Goal: Task Accomplishment & Management: Use online tool/utility

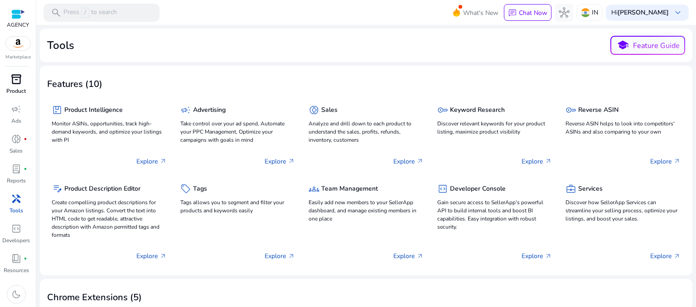
click at [13, 87] on p "Product" at bounding box center [15, 91] width 19 height 8
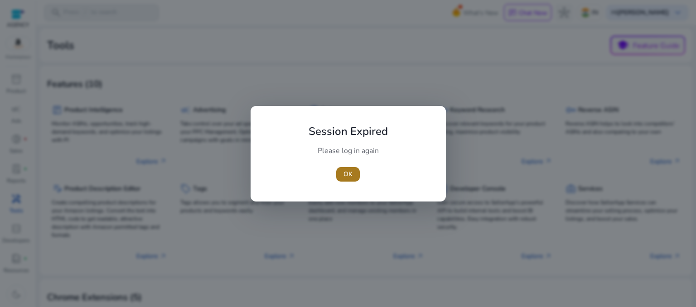
click at [355, 176] on span "button" at bounding box center [348, 175] width 24 height 22
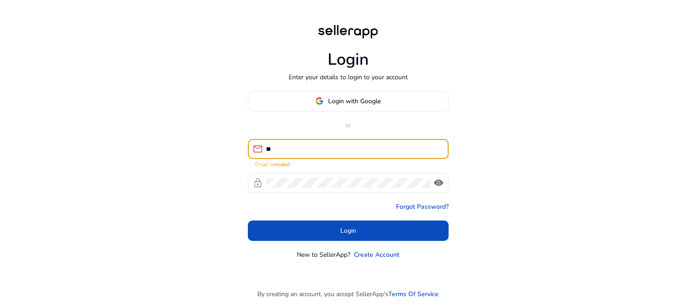
type input "**********"
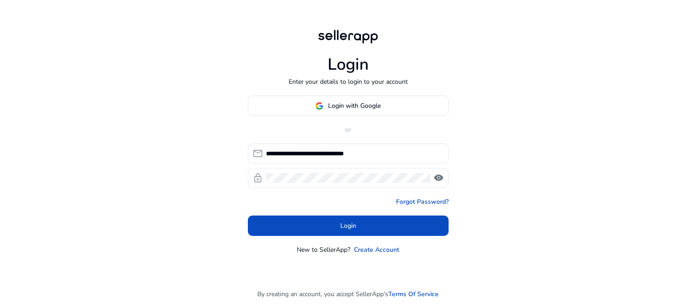
click at [331, 184] on div at bounding box center [348, 178] width 165 height 20
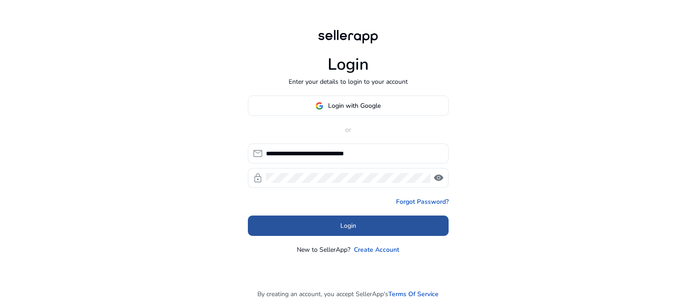
click at [327, 222] on span at bounding box center [348, 226] width 201 height 22
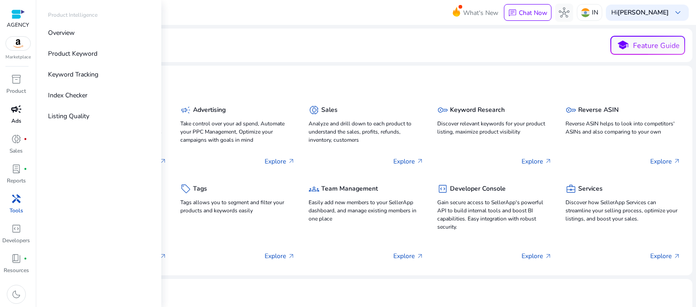
click at [19, 122] on p "Ads" at bounding box center [16, 121] width 10 height 8
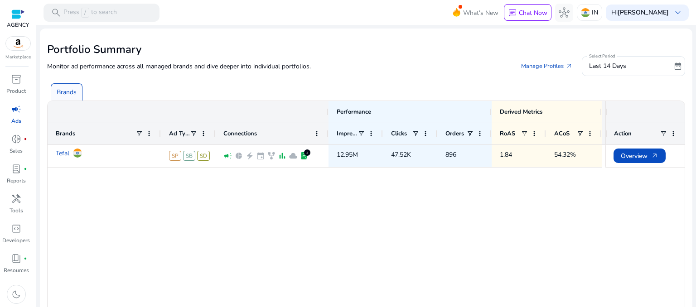
click at [19, 122] on p "Ads" at bounding box center [16, 121] width 10 height 8
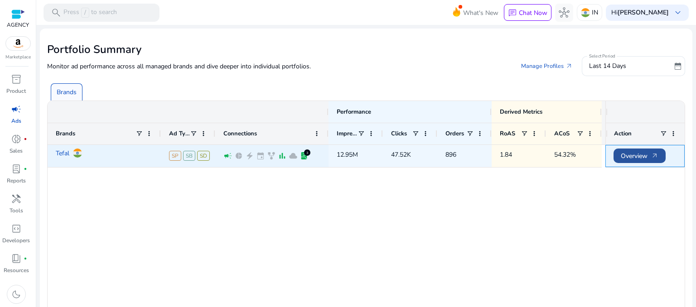
click at [633, 155] on span "Overview arrow_outward" at bounding box center [640, 156] width 38 height 19
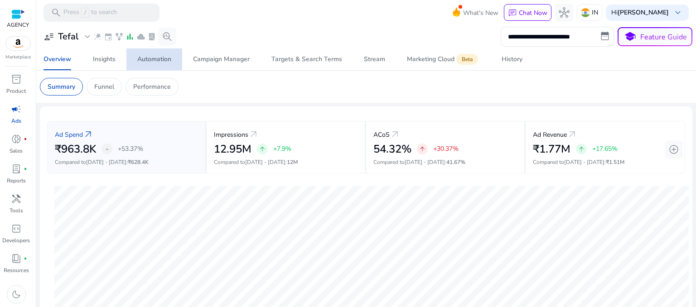
click at [154, 61] on div "Automation" at bounding box center [154, 59] width 34 height 6
click at [167, 58] on div "Automation" at bounding box center [154, 59] width 34 height 6
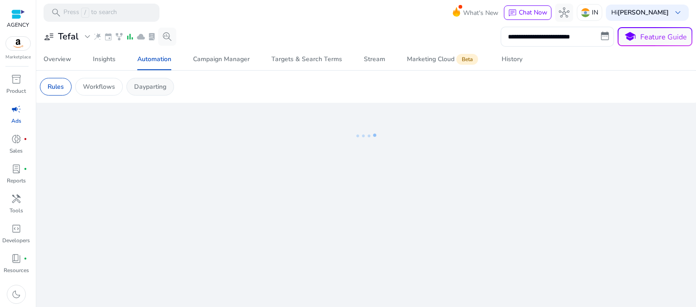
click at [138, 93] on div "Dayparting" at bounding box center [150, 87] width 48 height 18
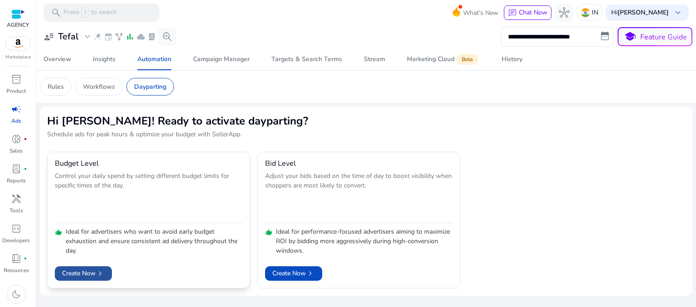
click at [85, 279] on span at bounding box center [83, 274] width 57 height 22
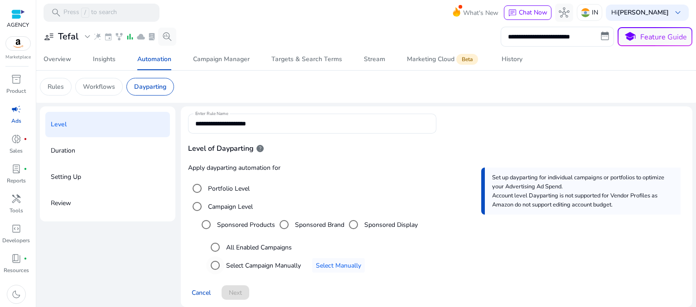
click at [228, 263] on label "Select Campaign Manually" at bounding box center [262, 266] width 77 height 10
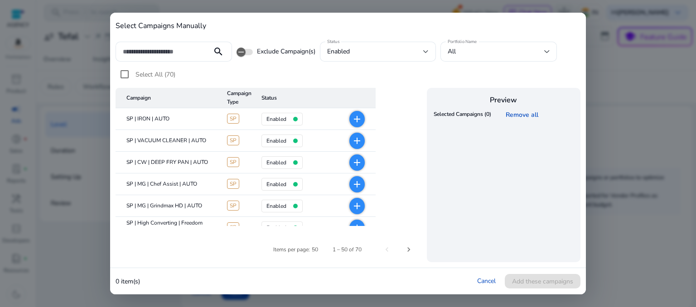
click at [616, 104] on div at bounding box center [348, 153] width 696 height 307
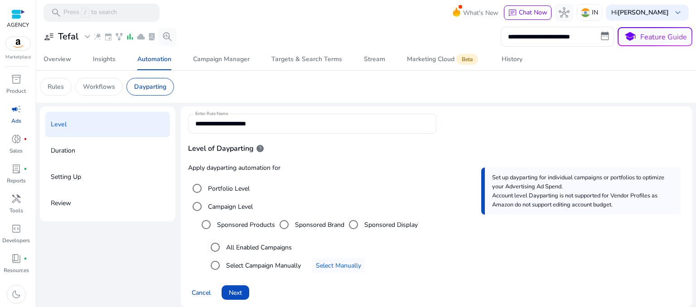
click at [272, 243] on label "All Enabled Campaigns" at bounding box center [258, 248] width 68 height 10
click at [265, 264] on label "Select Campaign Manually" at bounding box center [262, 266] width 77 height 10
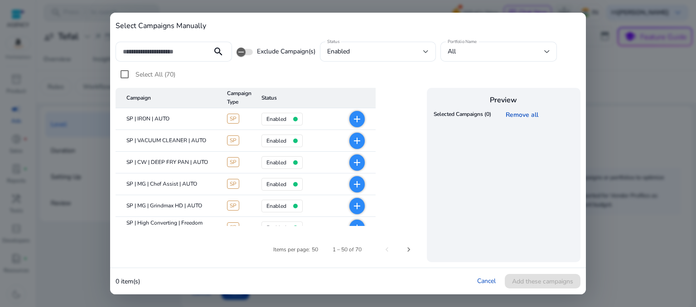
click at [662, 126] on div at bounding box center [348, 153] width 696 height 307
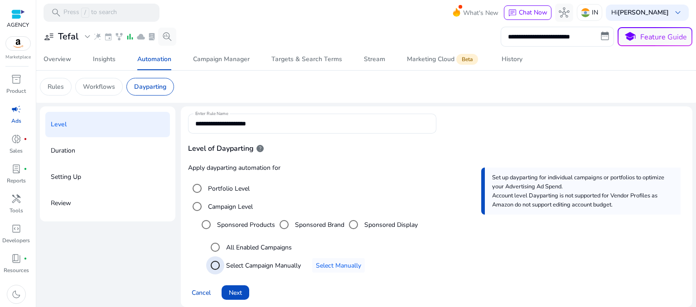
scroll to position [7, 0]
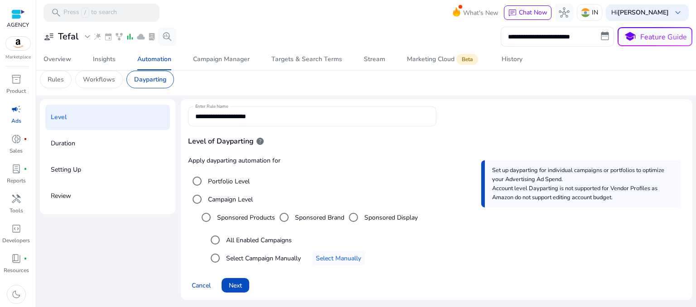
click at [260, 243] on label "All Enabled Campaigns" at bounding box center [258, 241] width 68 height 10
click at [232, 293] on span at bounding box center [236, 286] width 28 height 22
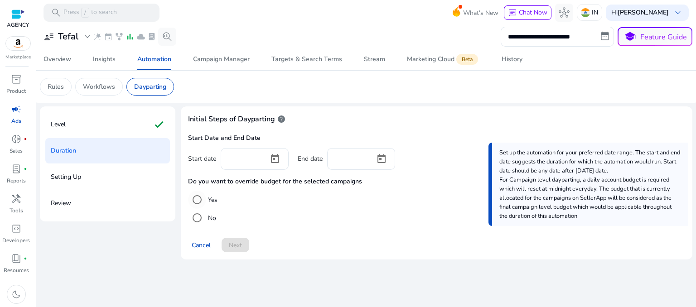
drag, startPoint x: 210, startPoint y: 207, endPoint x: 216, endPoint y: 203, distance: 7.2
click at [216, 203] on div "Yes" at bounding box center [202, 200] width 29 height 18
click at [241, 159] on input at bounding box center [245, 158] width 34 height 10
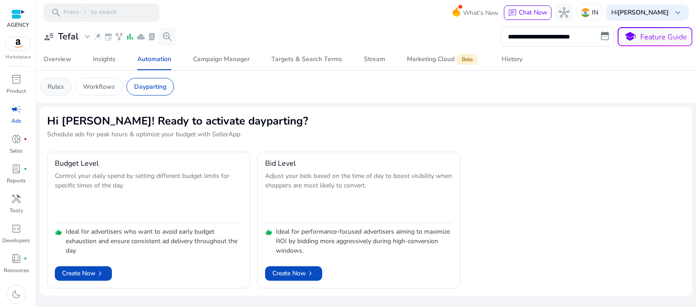
click at [55, 82] on p "Rules" at bounding box center [56, 87] width 16 height 10
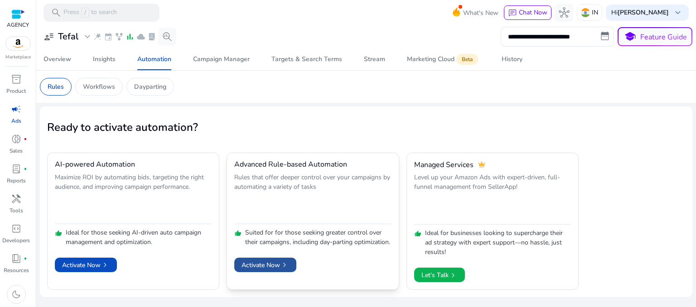
click at [264, 276] on span at bounding box center [265, 265] width 62 height 22
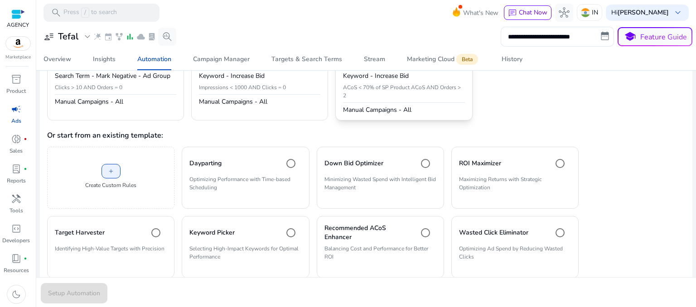
scroll to position [146, 0]
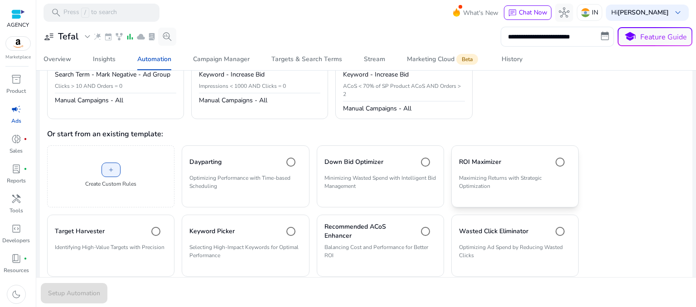
click at [461, 164] on h4 "ROI Maximizer" at bounding box center [480, 162] width 42 height 9
click at [88, 296] on span "Setup Automation" at bounding box center [74, 294] width 52 height 10
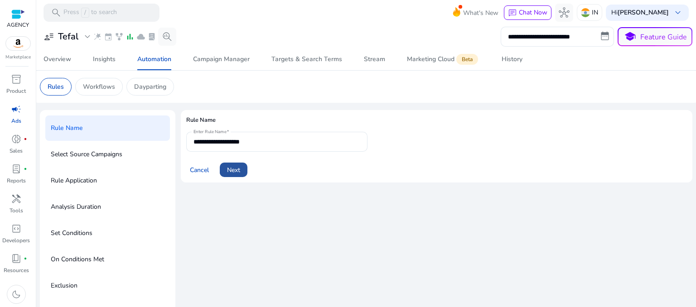
click at [240, 171] on span "Next" at bounding box center [233, 170] width 13 height 10
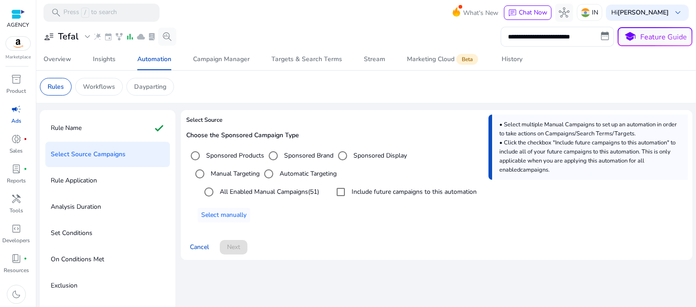
click at [248, 196] on label "All Enabled Manual Campaigns (51)" at bounding box center [268, 192] width 101 height 10
click at [242, 243] on span at bounding box center [234, 248] width 28 height 22
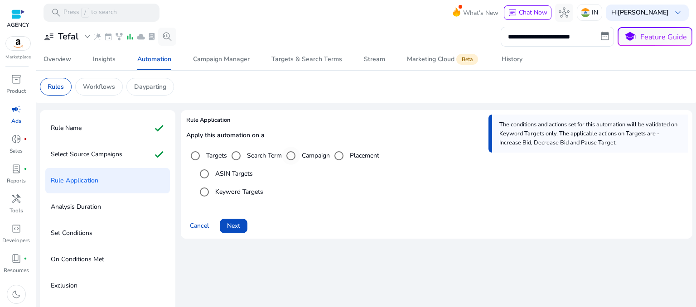
click at [311, 154] on label "Campaign" at bounding box center [315, 156] width 30 height 10
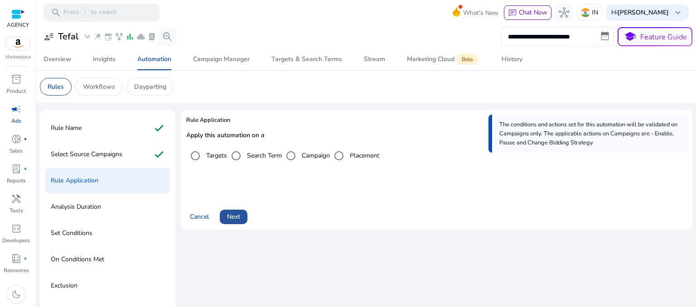
click at [238, 218] on span "Next" at bounding box center [233, 217] width 13 height 10
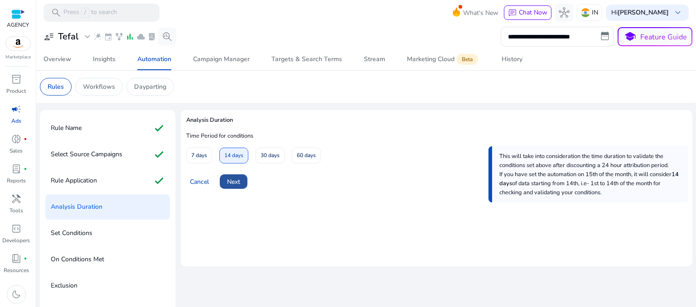
click at [240, 176] on span at bounding box center [234, 182] width 28 height 22
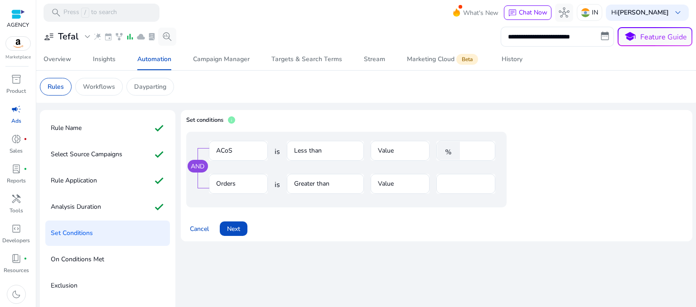
click at [316, 153] on mat-form-field "Less than" at bounding box center [325, 155] width 77 height 29
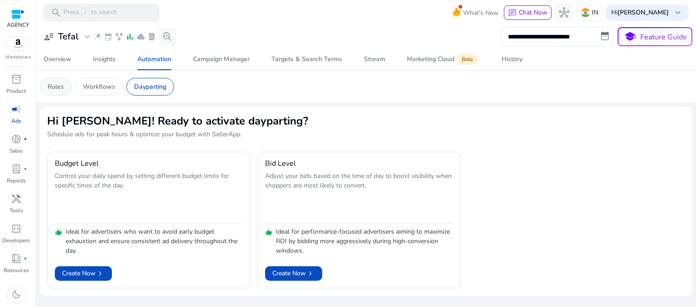
click at [58, 87] on p "Rules" at bounding box center [56, 87] width 16 height 10
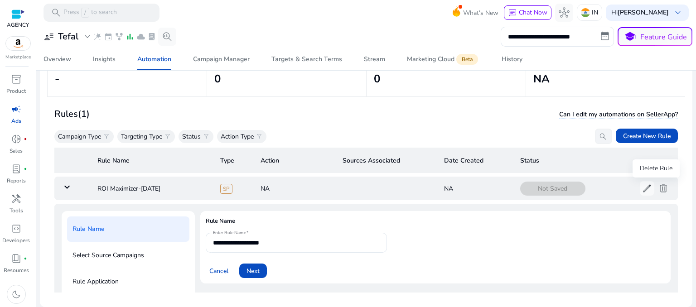
click at [658, 187] on span "delete" at bounding box center [663, 188] width 11 height 11
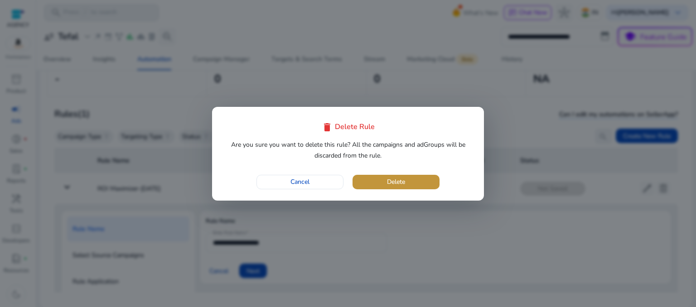
click at [425, 178] on span "button" at bounding box center [396, 182] width 87 height 22
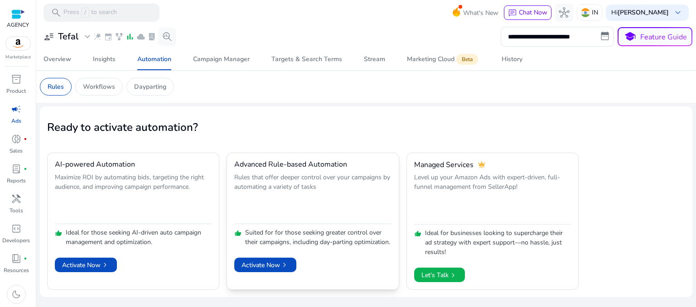
click at [354, 198] on p "Rules that offer deeper control over your campaigns by automating a variety of …" at bounding box center [312, 197] width 157 height 49
click at [291, 246] on p "Suited for for those seeking greater control over their campaigns, including da…" at bounding box center [318, 237] width 146 height 19
click at [297, 272] on div "Activate Now chevron_right" at bounding box center [312, 259] width 157 height 25
click at [296, 274] on span at bounding box center [265, 265] width 62 height 22
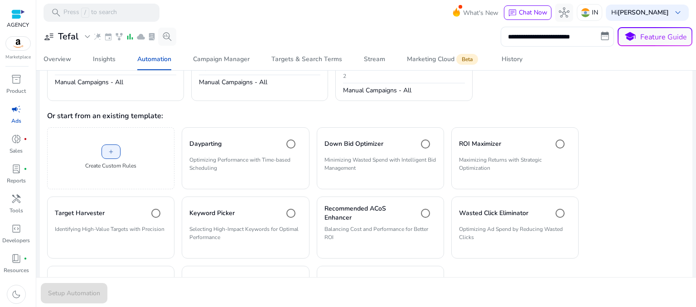
scroll to position [165, 0]
click at [106, 149] on span at bounding box center [111, 152] width 18 height 22
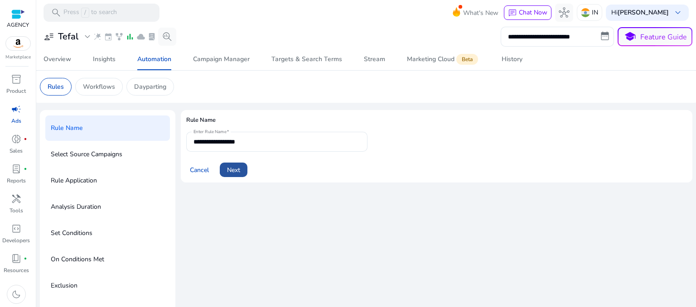
click at [238, 169] on span "Next" at bounding box center [233, 170] width 13 height 10
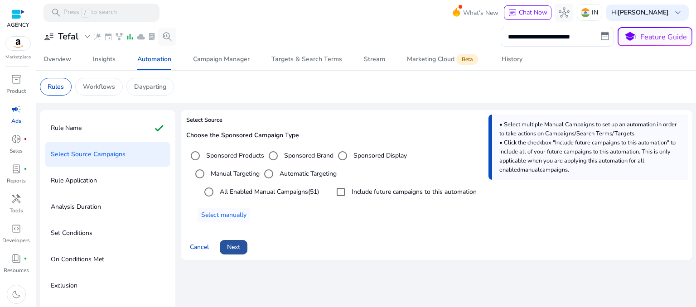
click at [237, 247] on span "Next" at bounding box center [233, 248] width 13 height 10
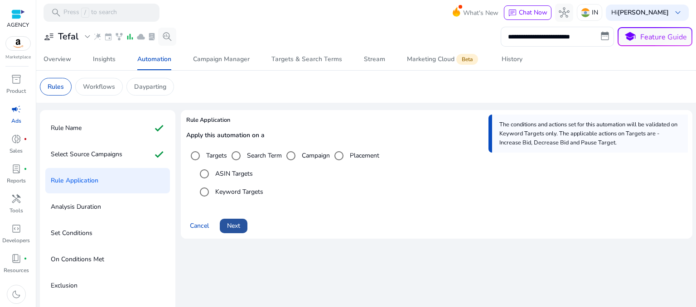
click at [231, 229] on span "Next" at bounding box center [233, 226] width 13 height 10
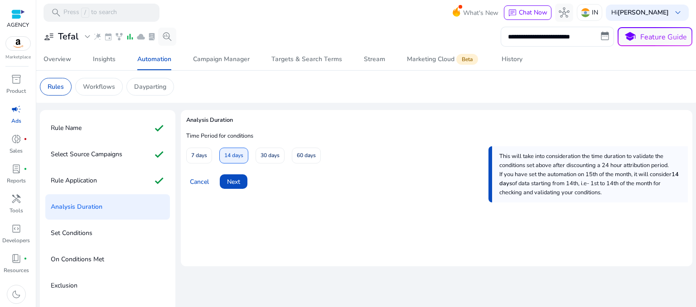
click at [231, 229] on mat-card "Analysis Duration Time Period for conditions 7 days 14 days 30 days 60 days Thi…" at bounding box center [437, 188] width 512 height 156
click at [240, 180] on span "Next" at bounding box center [233, 182] width 13 height 10
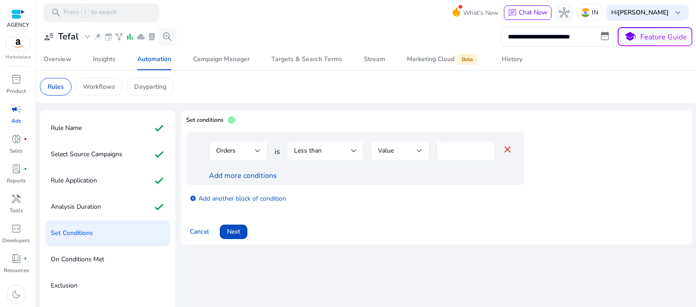
click at [340, 146] on div "Less than" at bounding box center [325, 151] width 63 height 11
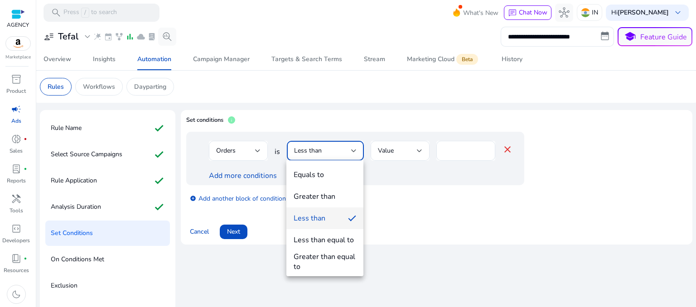
click at [379, 223] on div at bounding box center [348, 153] width 696 height 307
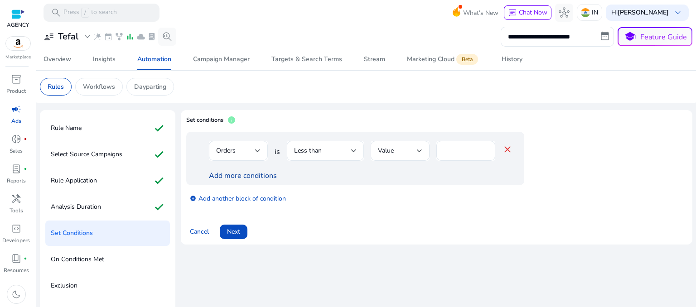
click at [253, 171] on link "Add more conditions" at bounding box center [243, 176] width 68 height 10
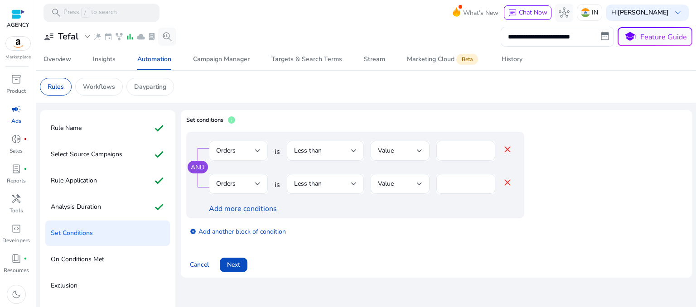
click at [258, 156] on div "Orders" at bounding box center [238, 151] width 44 height 20
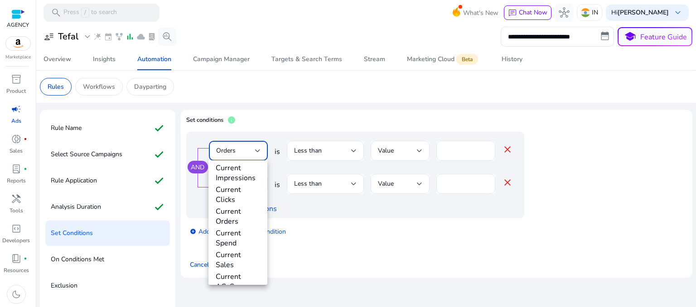
scroll to position [317, 0]
click at [506, 183] on div at bounding box center [348, 153] width 696 height 307
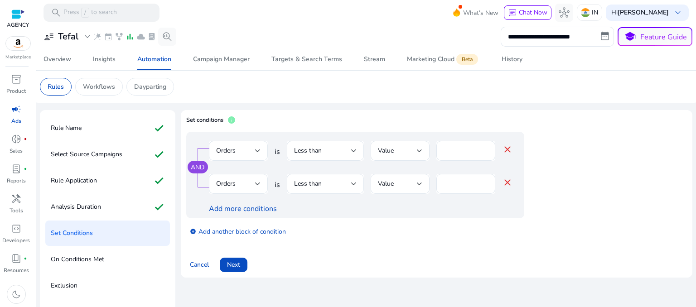
click at [510, 187] on mat-icon "close" at bounding box center [507, 182] width 11 height 11
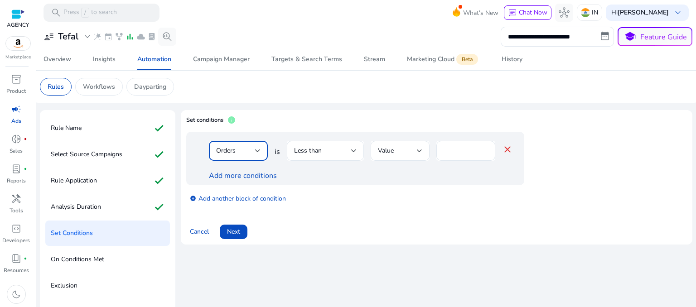
click at [252, 154] on div "Orders" at bounding box center [235, 151] width 39 height 10
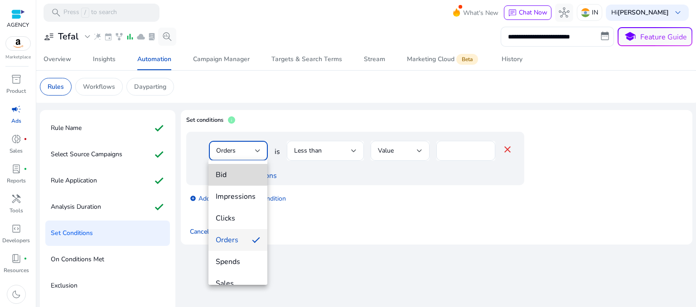
click at [248, 176] on span "Bid" at bounding box center [238, 175] width 44 height 10
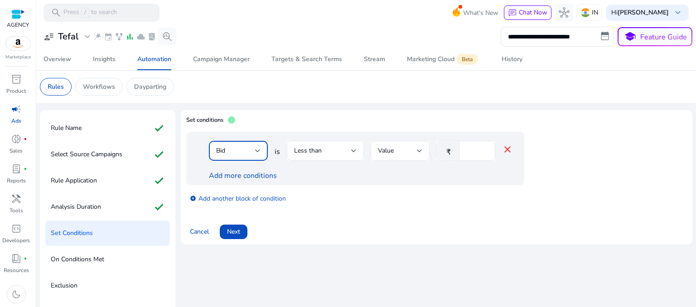
click at [251, 152] on div "Bid" at bounding box center [235, 151] width 39 height 10
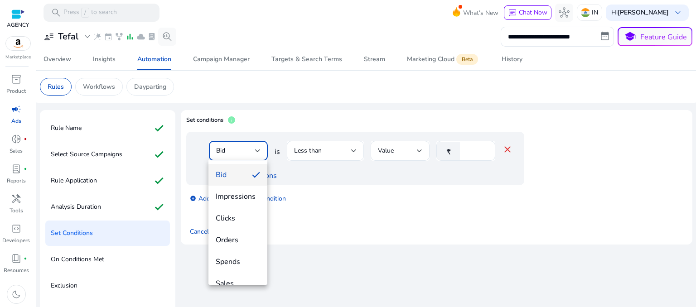
click at [467, 171] on div at bounding box center [348, 153] width 696 height 307
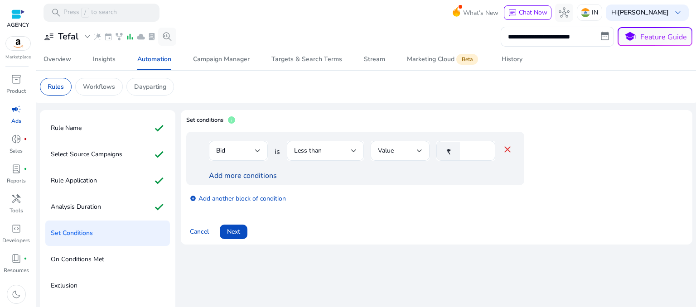
click at [223, 175] on link "Add more conditions" at bounding box center [243, 176] width 68 height 10
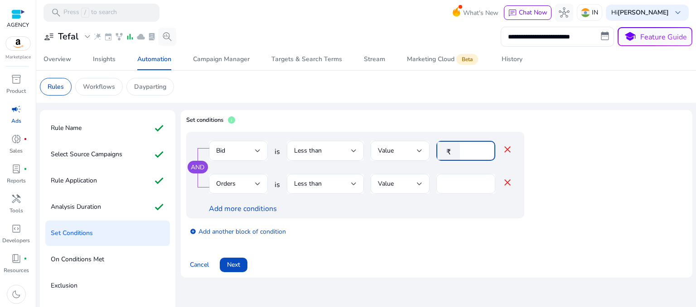
click at [474, 150] on input "*" at bounding box center [477, 151] width 24 height 10
click at [398, 153] on div "Value" at bounding box center [397, 151] width 39 height 10
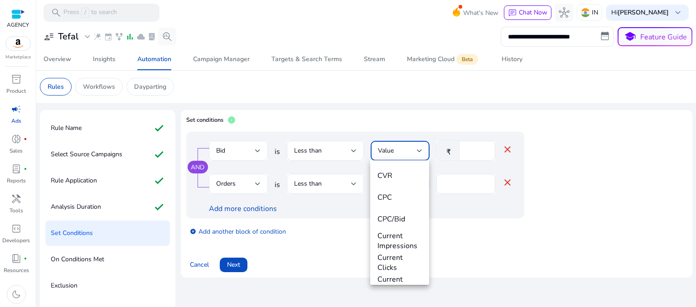
scroll to position [218, 0]
click at [410, 199] on span "CPC" at bounding box center [400, 197] width 44 height 10
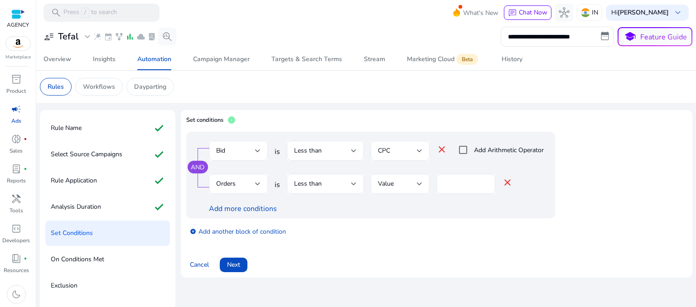
click at [511, 185] on mat-icon "close" at bounding box center [507, 182] width 11 height 11
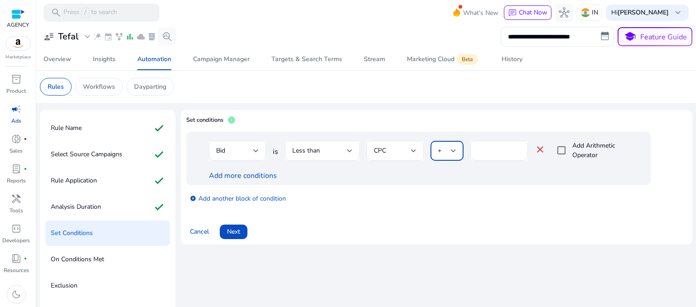
click at [446, 151] on div "+" at bounding box center [444, 151] width 13 height 10
click at [444, 214] on span "*" at bounding box center [445, 219] width 18 height 10
click at [234, 227] on span "Next" at bounding box center [233, 232] width 13 height 10
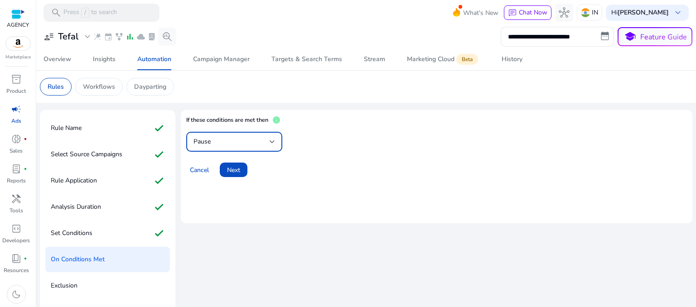
click at [248, 142] on div "Pause" at bounding box center [232, 142] width 76 height 10
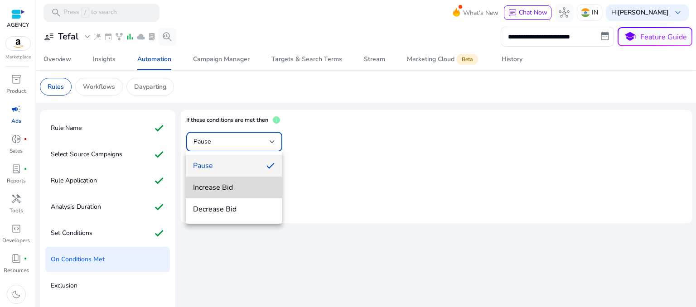
click at [267, 187] on span "Increase Bid" at bounding box center [234, 188] width 82 height 10
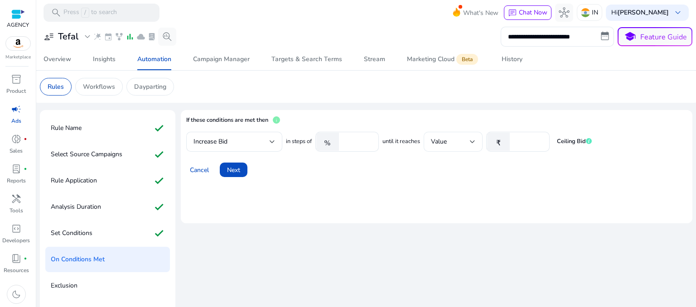
click at [477, 147] on div "Value" at bounding box center [453, 142] width 59 height 20
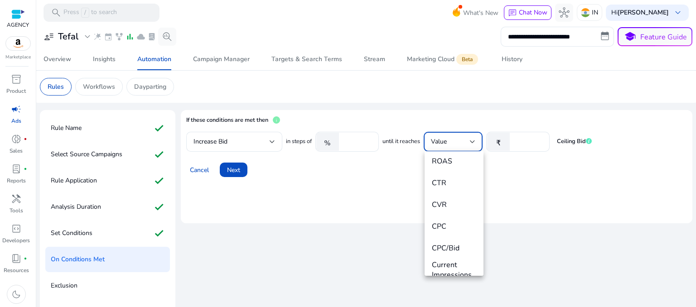
scroll to position [180, 0]
click at [439, 233] on mat-option "CPC" at bounding box center [454, 225] width 59 height 22
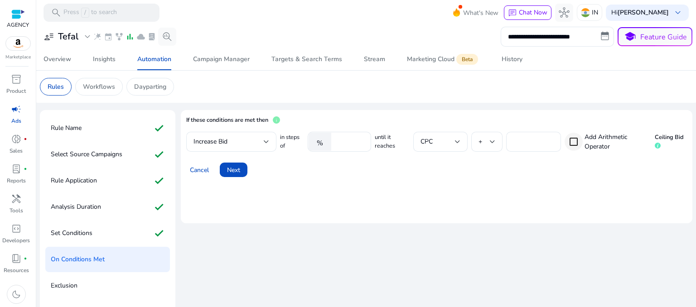
click at [493, 145] on div "+" at bounding box center [486, 142] width 31 height 20
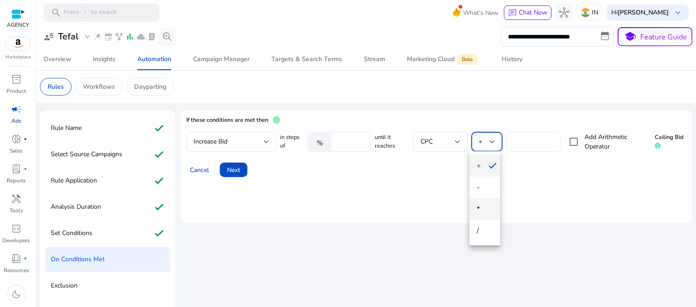
click at [483, 212] on span "*" at bounding box center [485, 209] width 16 height 10
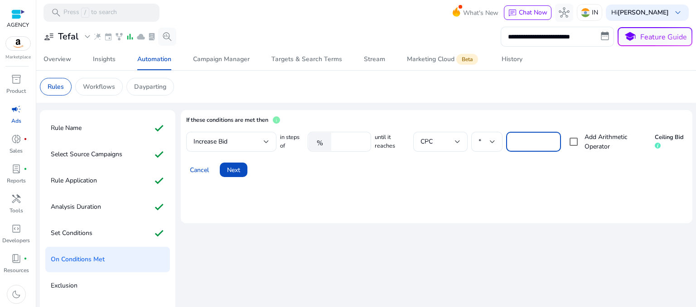
click at [533, 142] on input "*" at bounding box center [534, 142] width 40 height 10
type input "*"
click at [481, 218] on mat-card "If these conditions are met then info Increase Bid in steps of % **** until it …" at bounding box center [437, 166] width 512 height 113
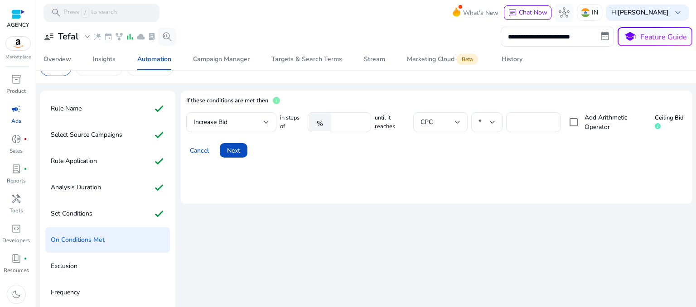
scroll to position [15, 0]
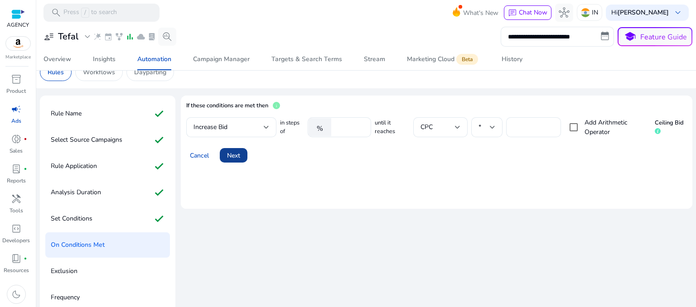
click at [239, 161] on span at bounding box center [234, 156] width 28 height 22
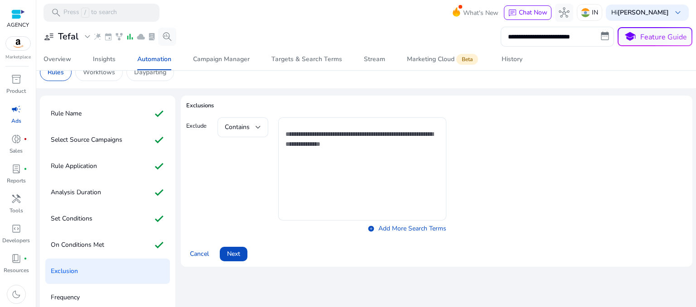
scroll to position [0, 0]
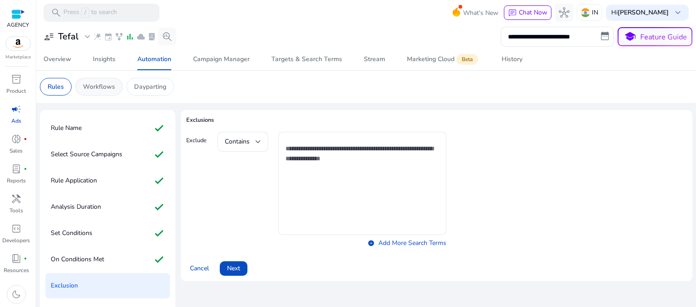
click at [95, 83] on p "Workflows" at bounding box center [99, 87] width 32 height 10
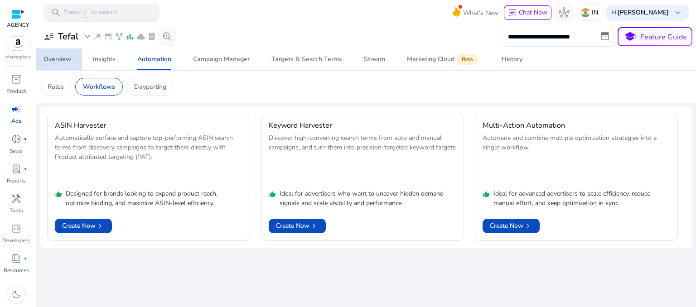
click at [47, 58] on div "Overview" at bounding box center [58, 59] width 28 height 6
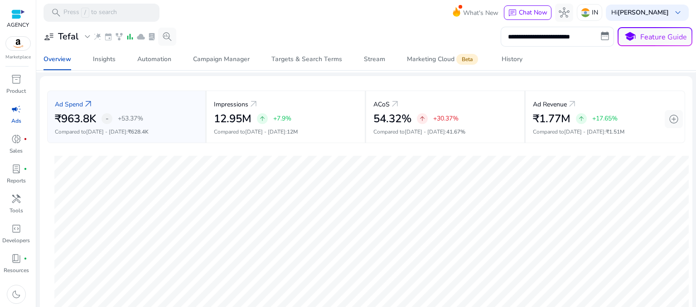
scroll to position [29, 0]
